Goal: Task Accomplishment & Management: Manage account settings

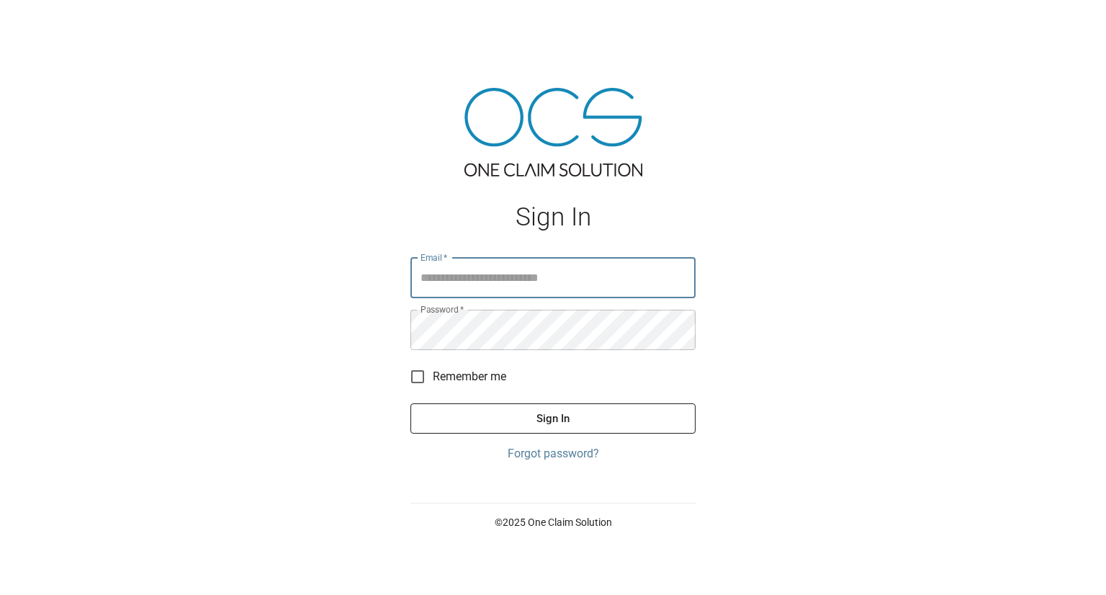
type input "**********"
click at [529, 415] on button "Sign In" at bounding box center [552, 418] width 285 height 30
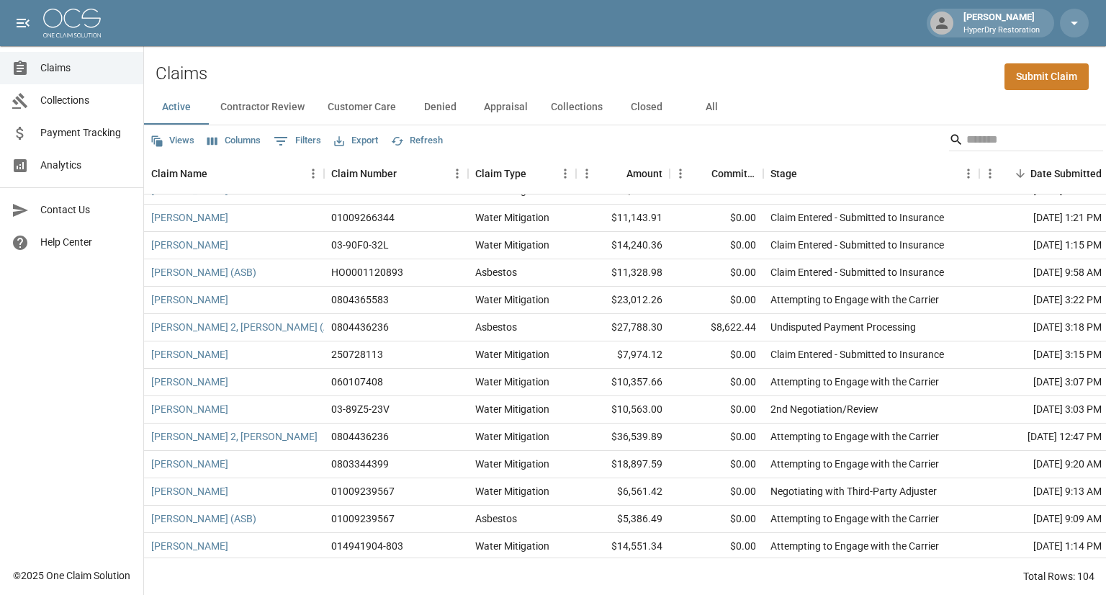
scroll to position [400, 0]
